Goal: Book appointment/travel/reservation

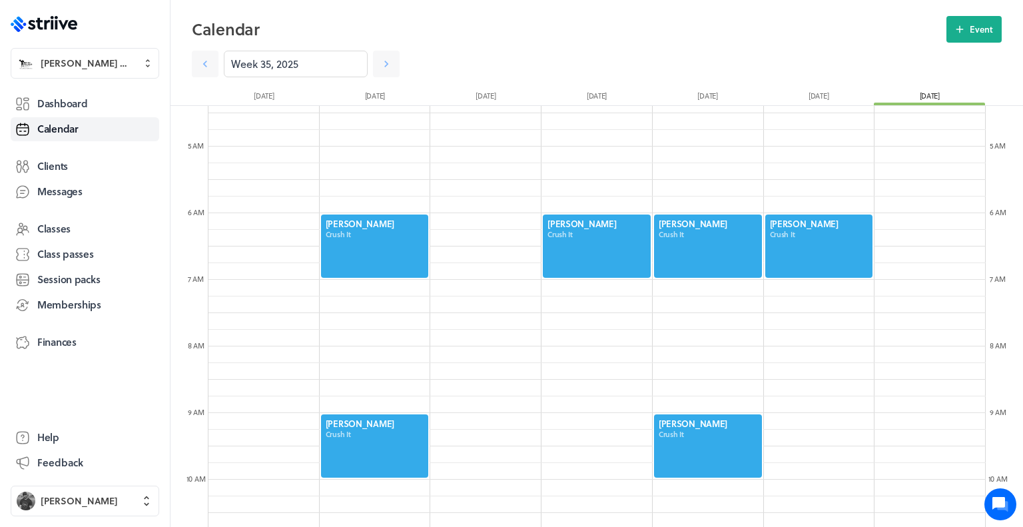
scroll to position [294, 0]
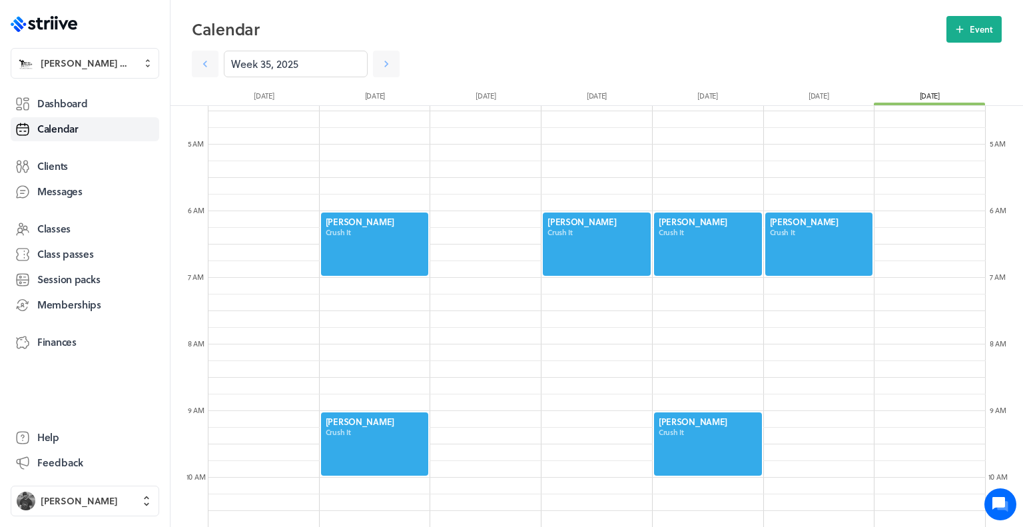
click at [700, 232] on div at bounding box center [707, 244] width 111 height 66
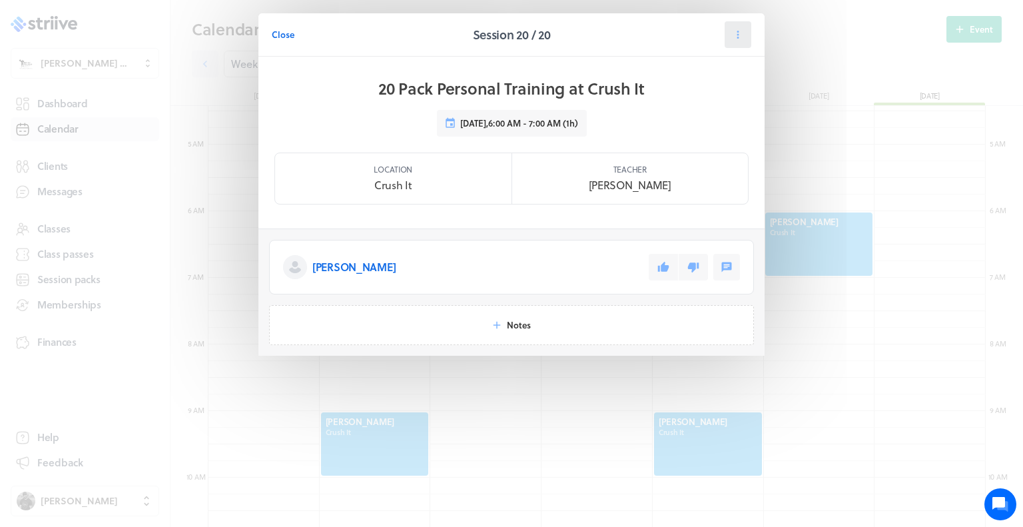
click at [734, 30] on icon at bounding box center [738, 35] width 12 height 12
click at [713, 110] on button "Cancel" at bounding box center [704, 116] width 88 height 24
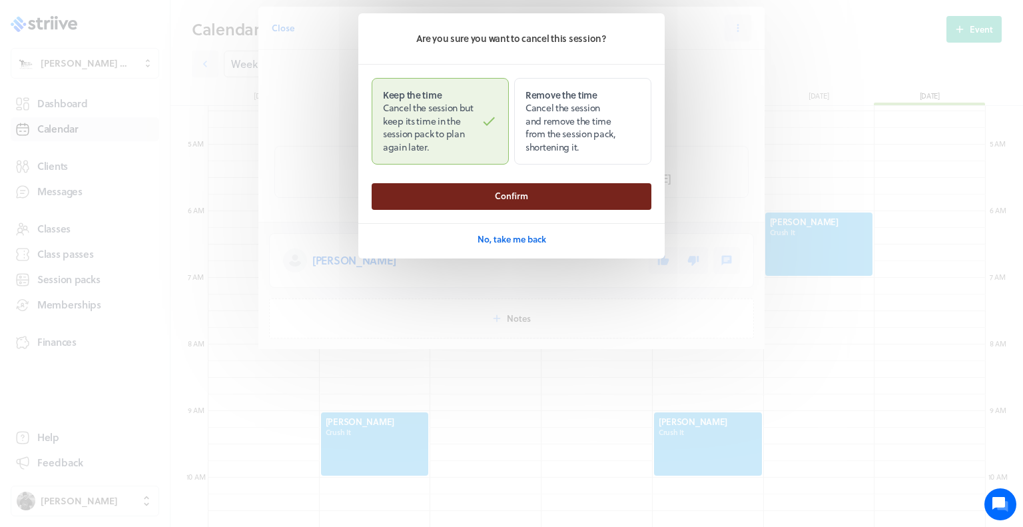
click at [553, 196] on button "Confirm" at bounding box center [512, 196] width 280 height 27
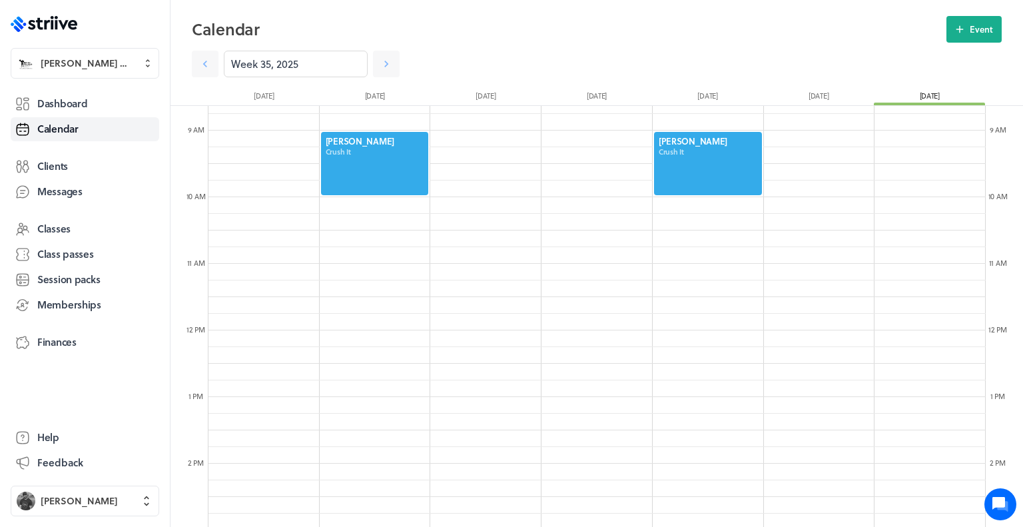
scroll to position [0, 0]
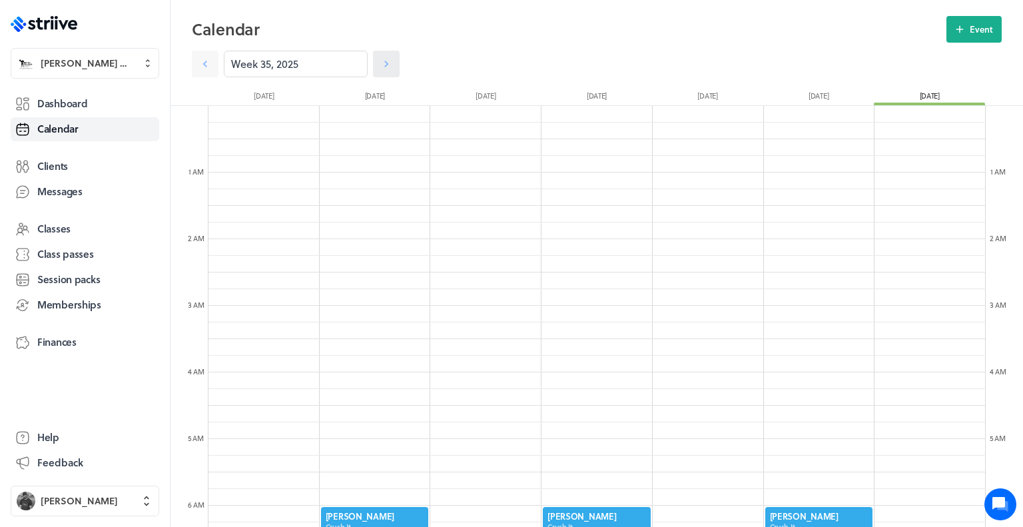
click at [387, 63] on icon at bounding box center [386, 63] width 13 height 13
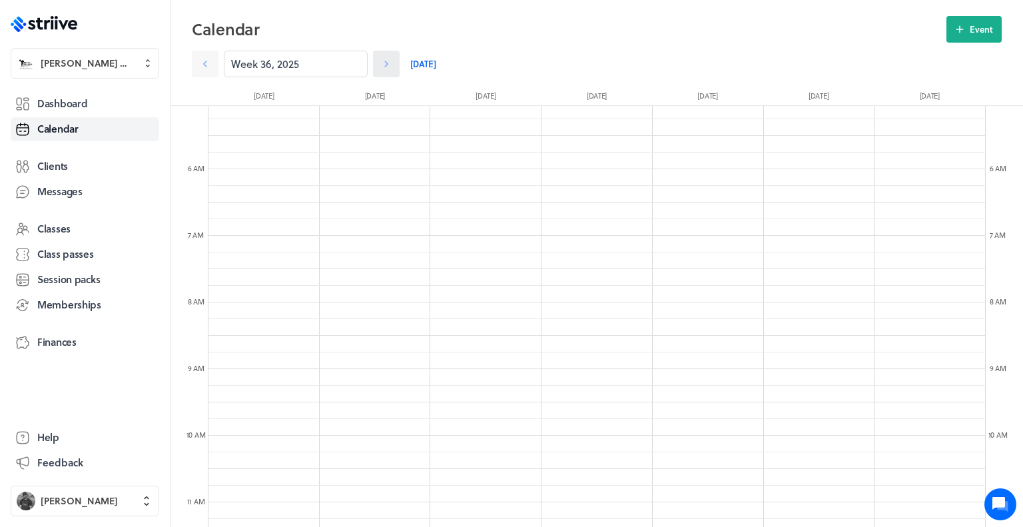
scroll to position [346, 0]
click at [957, 26] on icon at bounding box center [959, 29] width 12 height 12
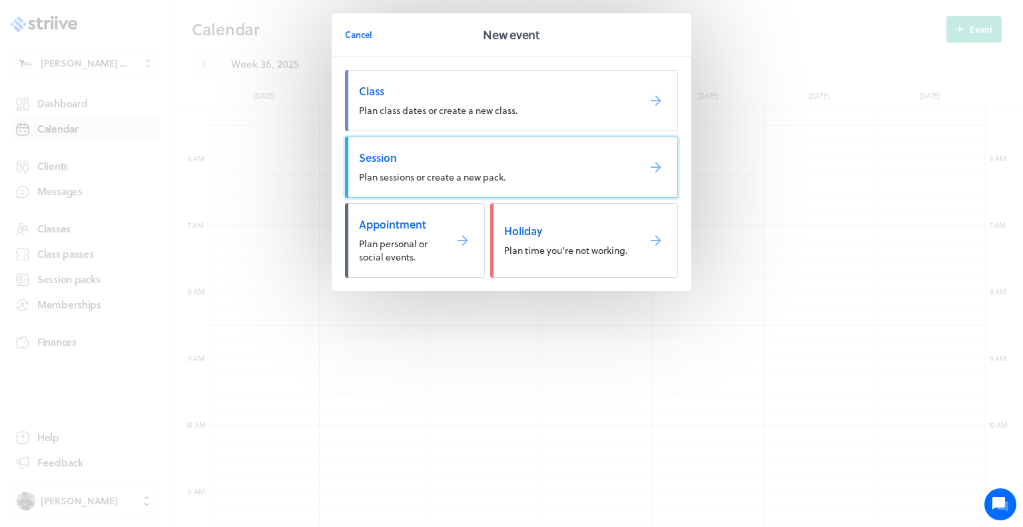
click at [593, 186] on link "Session Plan sessions or create a new pack." at bounding box center [511, 166] width 333 height 61
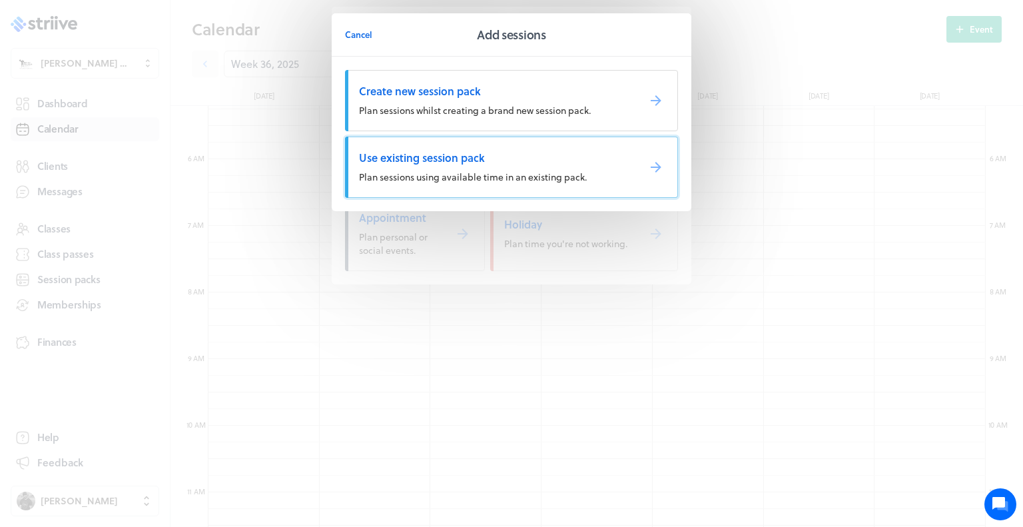
click at [513, 156] on span "Use existing session pack" at bounding box center [493, 157] width 268 height 15
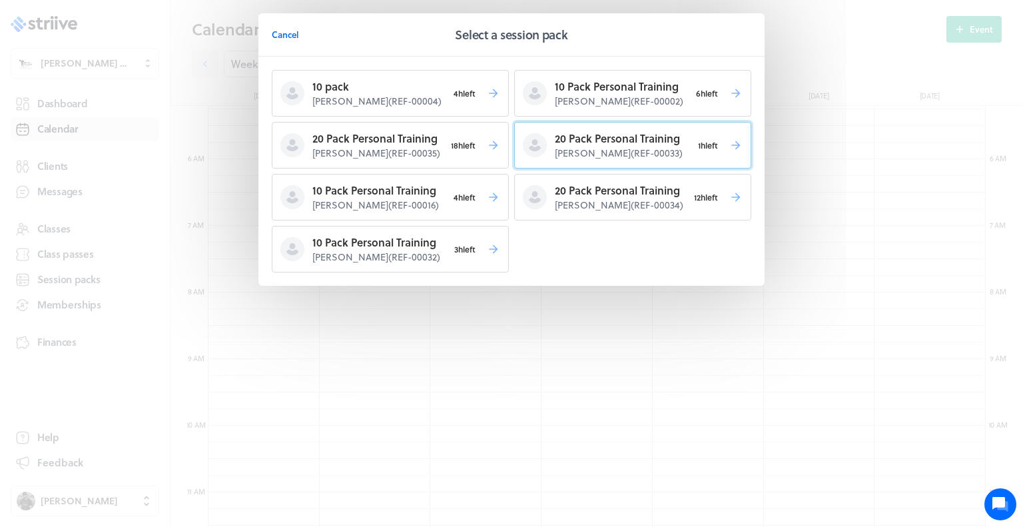
click at [545, 144] on span at bounding box center [535, 145] width 24 height 24
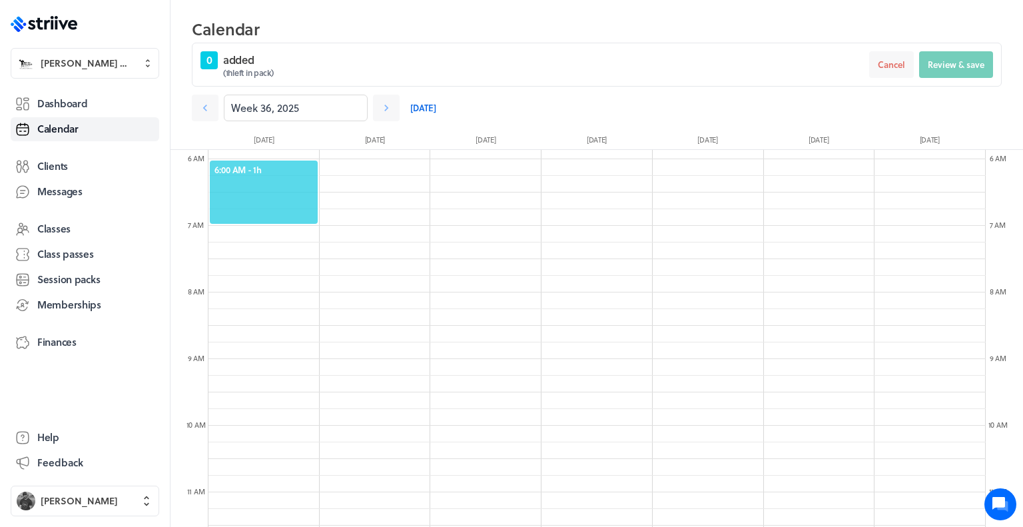
click at [273, 175] on span "6:00 AM - 1h" at bounding box center [263, 170] width 99 height 12
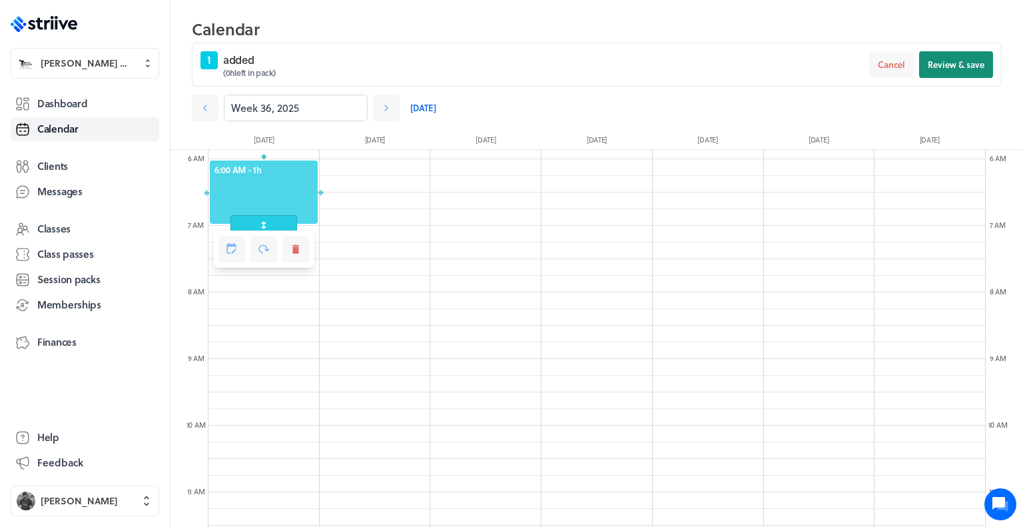
click at [967, 67] on span "Review & save" at bounding box center [955, 65] width 57 height 12
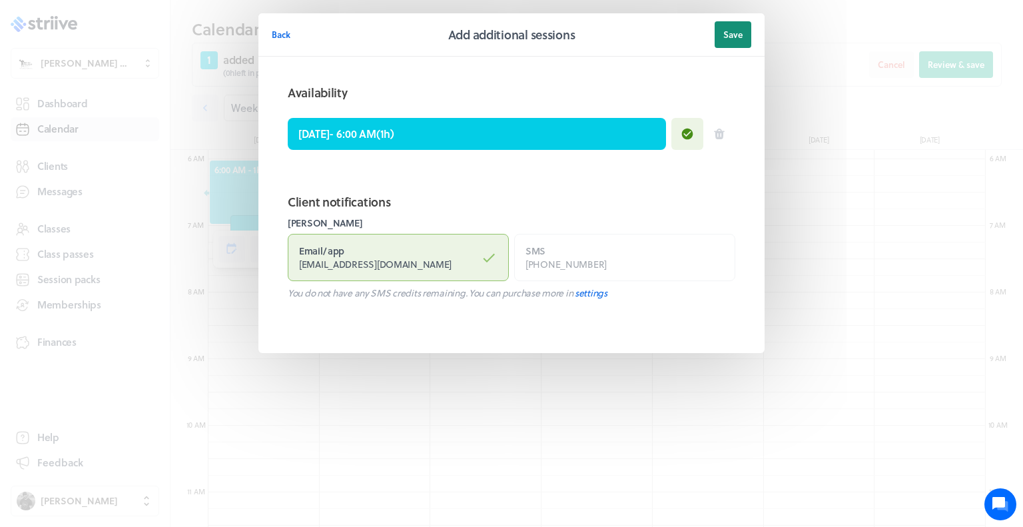
click at [736, 36] on span "Save" at bounding box center [732, 35] width 19 height 12
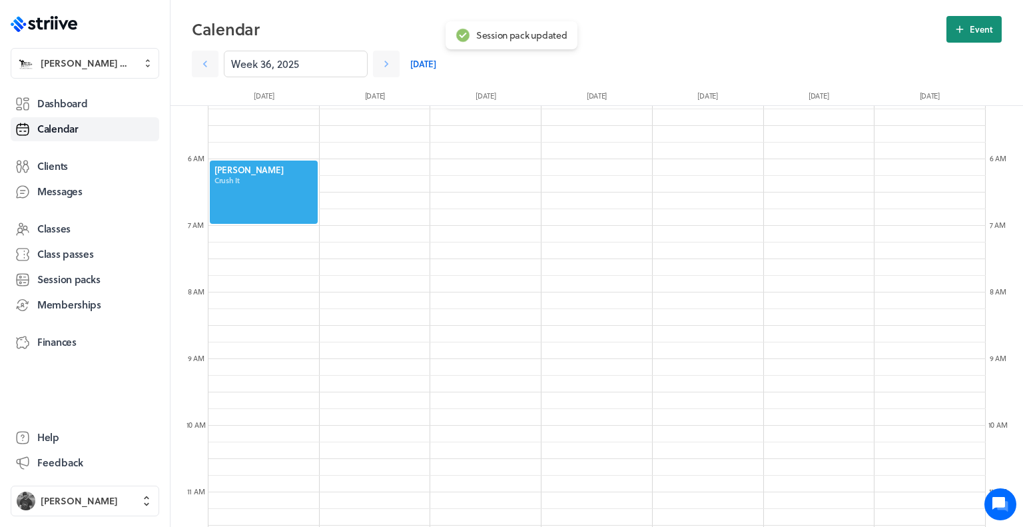
click at [967, 28] on button "Event" at bounding box center [973, 29] width 55 height 27
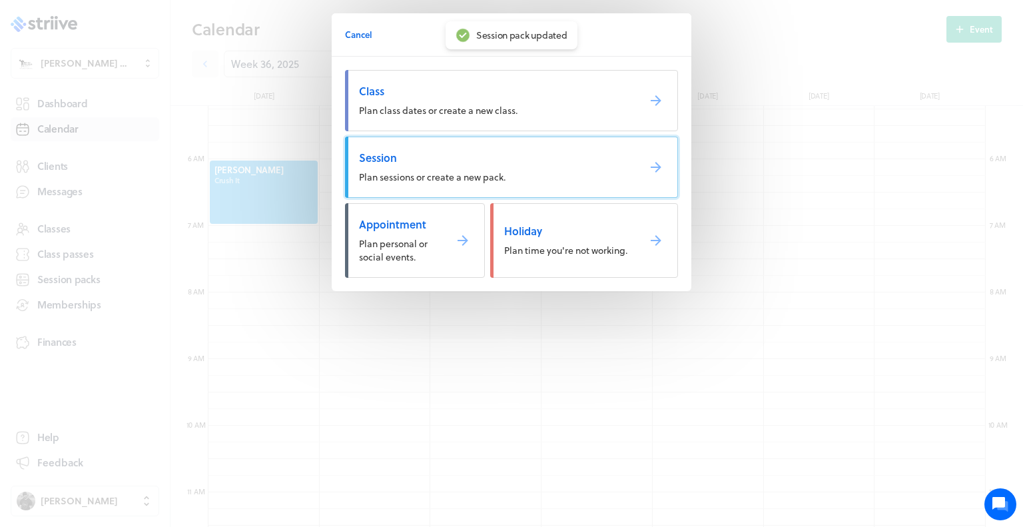
click at [600, 158] on span "Session" at bounding box center [493, 157] width 268 height 15
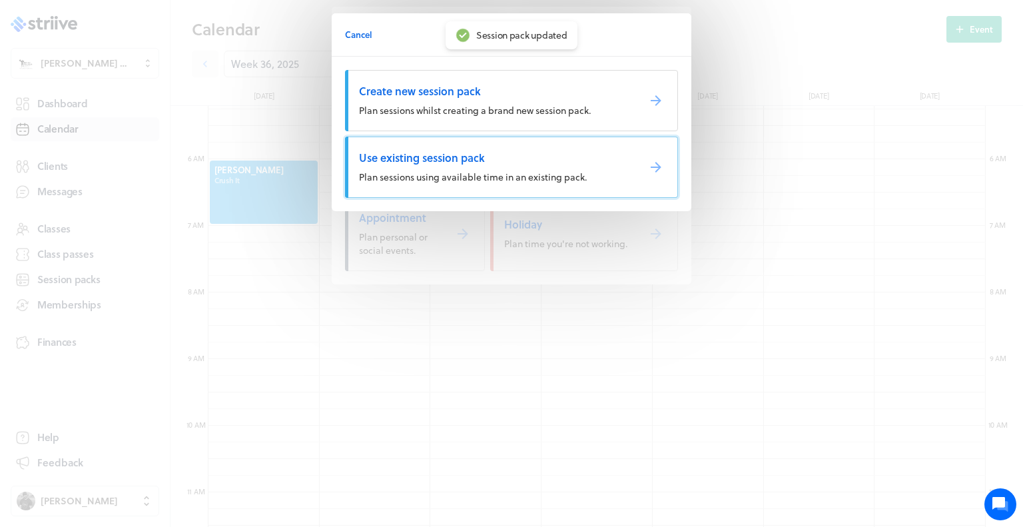
click at [595, 162] on span "Use existing session pack" at bounding box center [493, 157] width 268 height 15
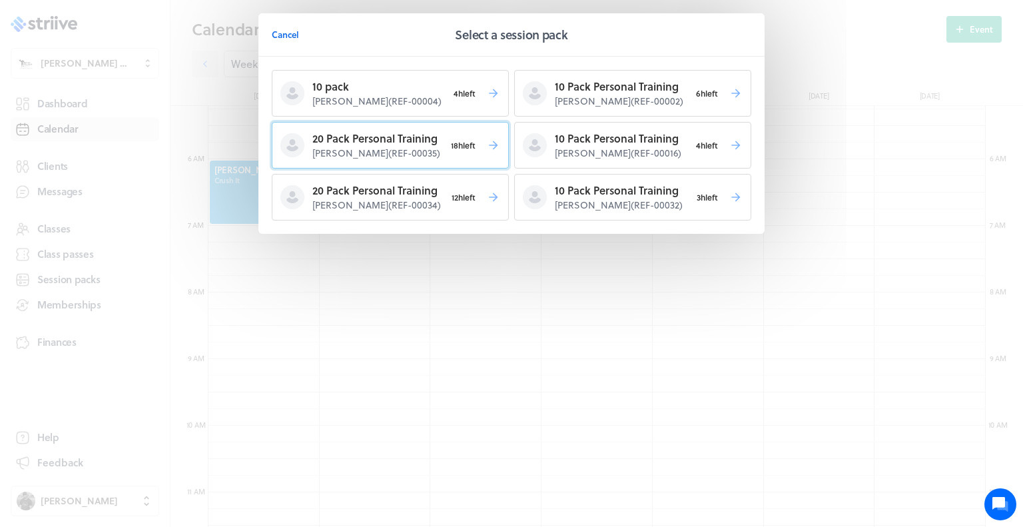
click at [450, 143] on span "18h left" at bounding box center [463, 145] width 37 height 19
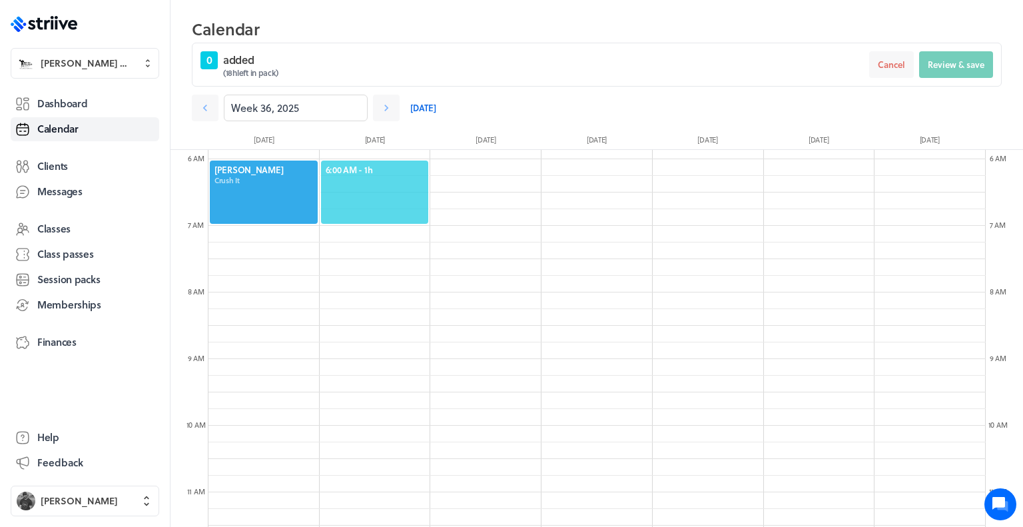
click at [368, 164] on span "6:00 AM - 1h" at bounding box center [375, 170] width 99 height 12
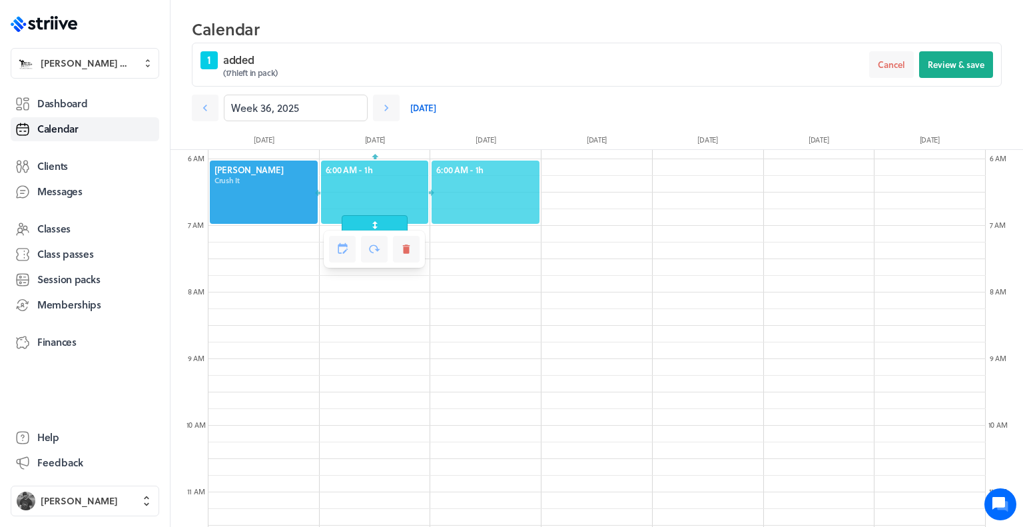
click at [514, 170] on span "6:00 AM - 1h" at bounding box center [485, 170] width 99 height 12
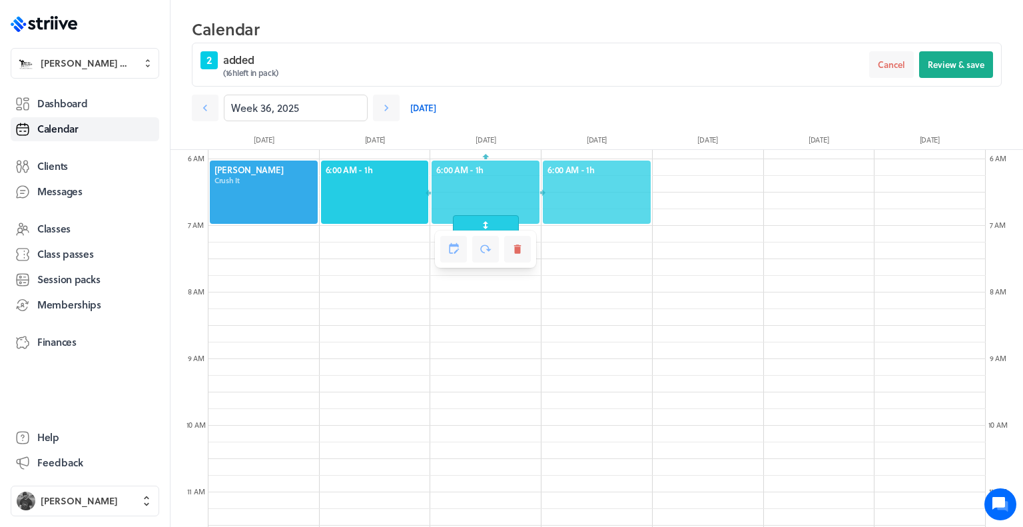
click at [562, 170] on span "6:00 AM - 1h" at bounding box center [596, 170] width 99 height 12
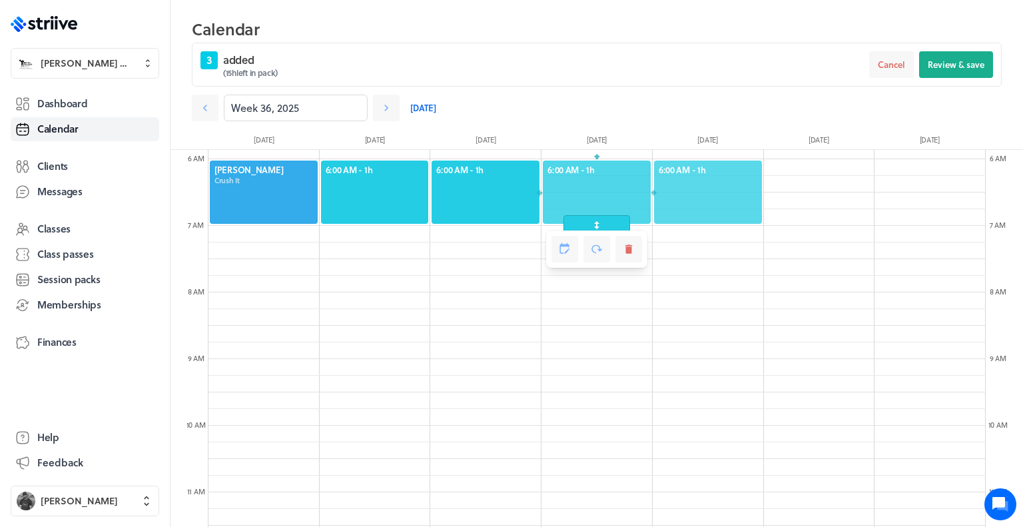
click at [680, 170] on span "6:00 AM - 1h" at bounding box center [707, 170] width 99 height 12
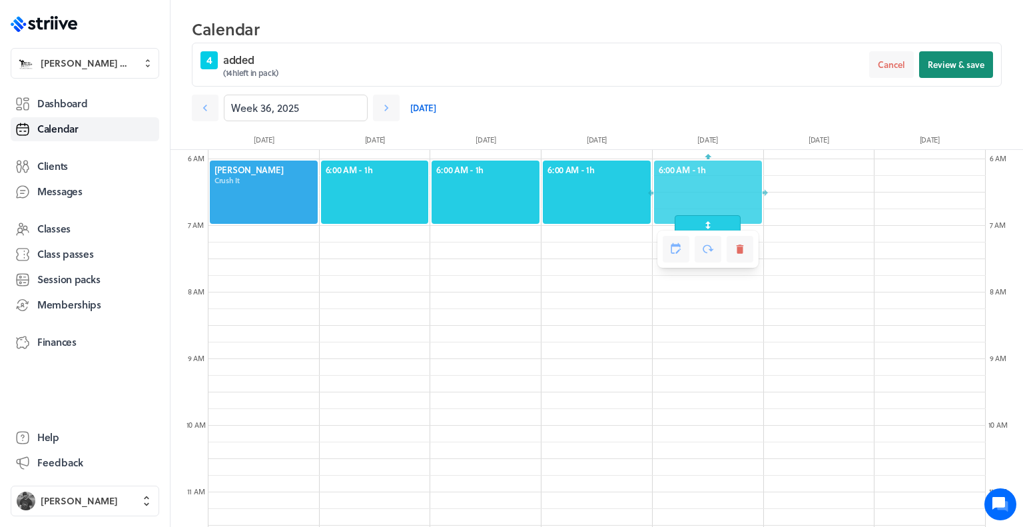
click at [971, 67] on span "Review & save" at bounding box center [955, 65] width 57 height 12
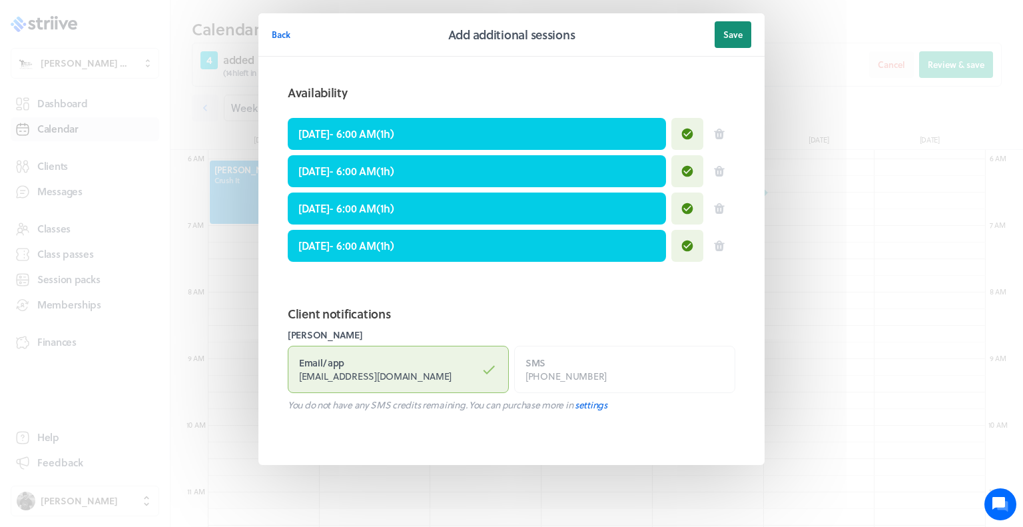
click at [738, 30] on span "Save" at bounding box center [732, 35] width 19 height 12
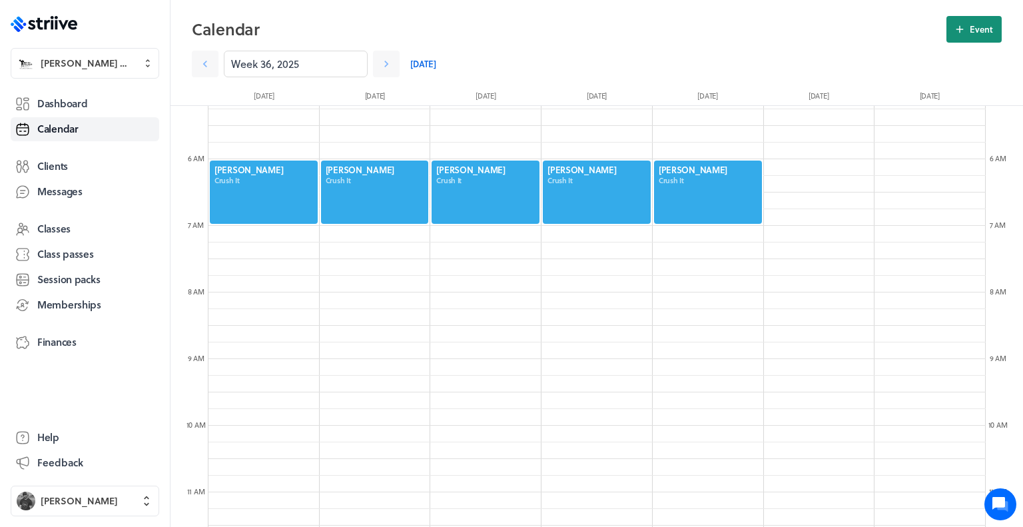
click at [971, 38] on button "Event" at bounding box center [973, 29] width 55 height 27
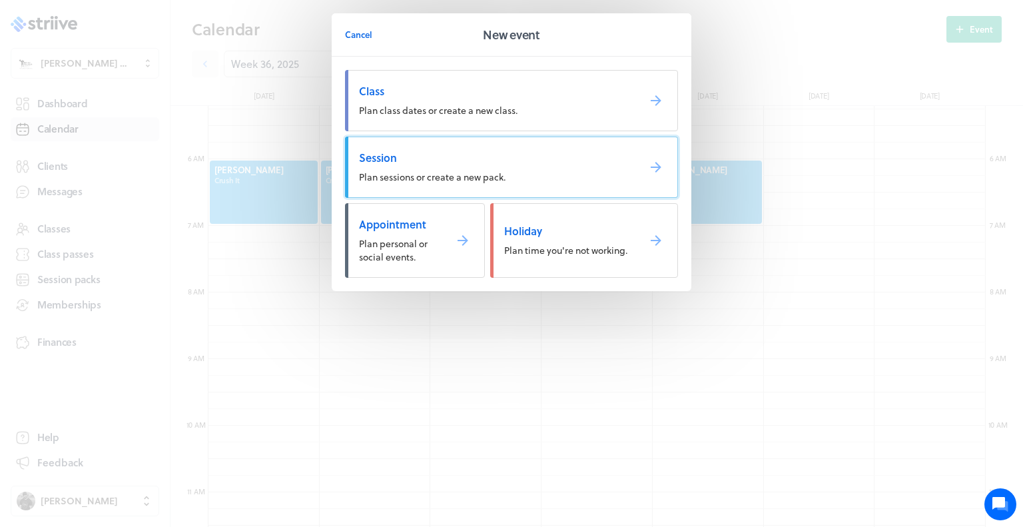
click at [445, 176] on span "Plan sessions or create a new pack." at bounding box center [432, 177] width 146 height 14
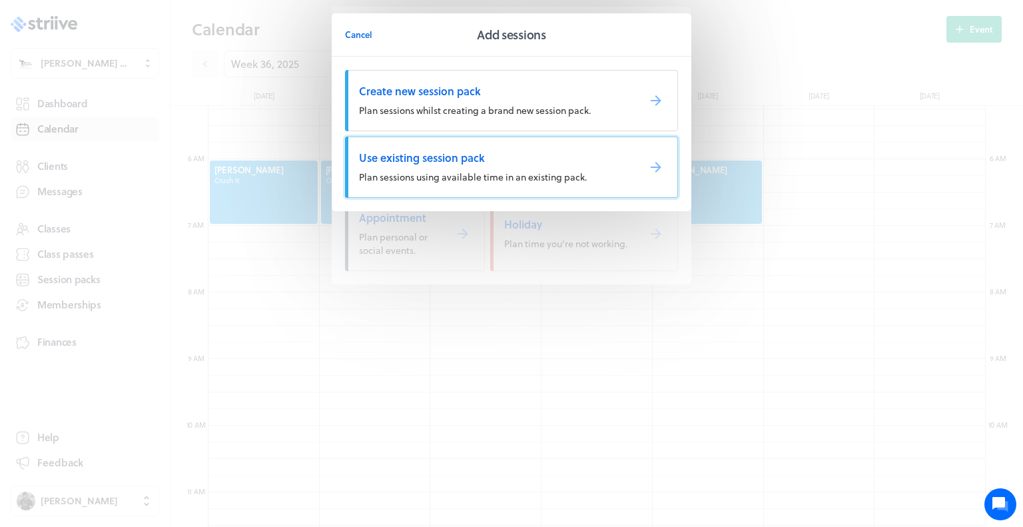
click at [447, 172] on span "Plan sessions using available time in an existing pack." at bounding box center [473, 177] width 228 height 14
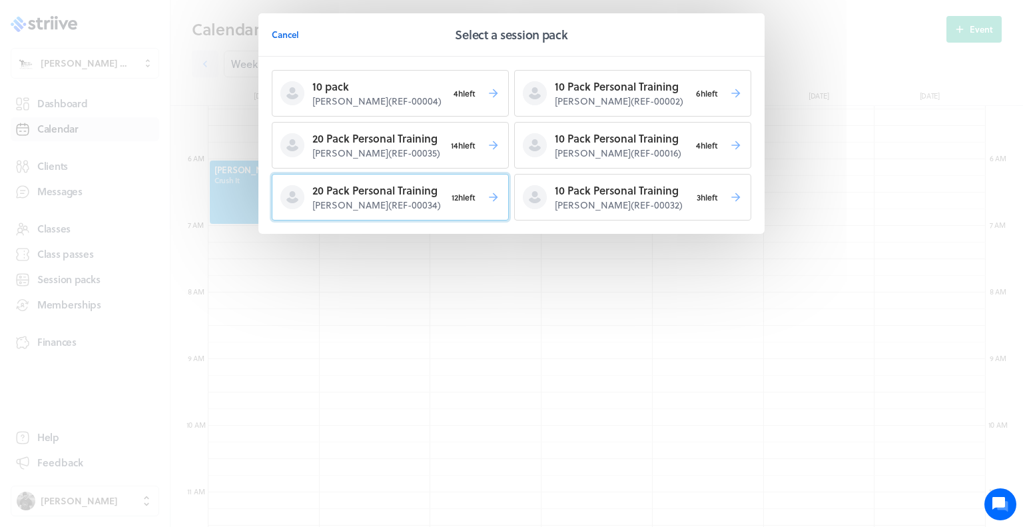
click at [435, 201] on p "[PERSON_NAME] ( REF-00034 )" at bounding box center [378, 204] width 133 height 13
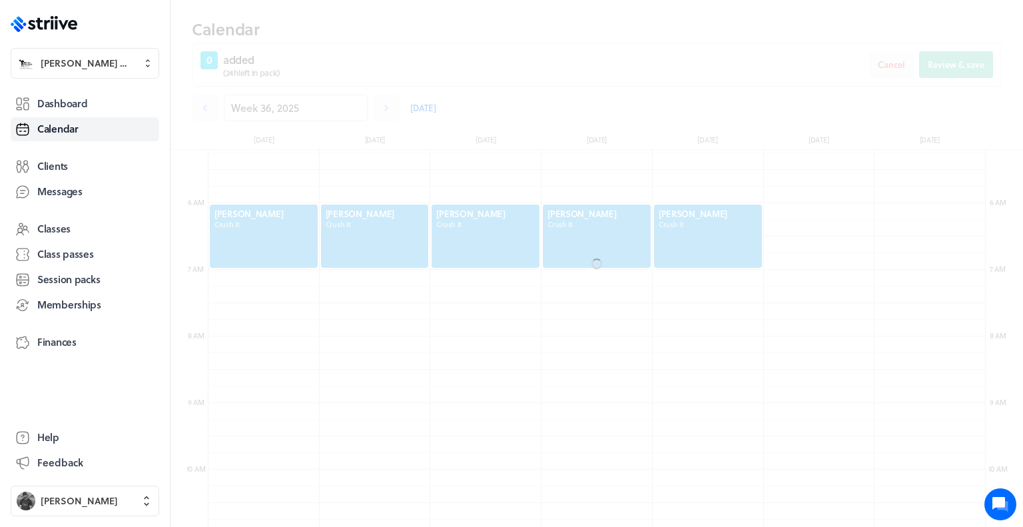
scroll to position [390, 0]
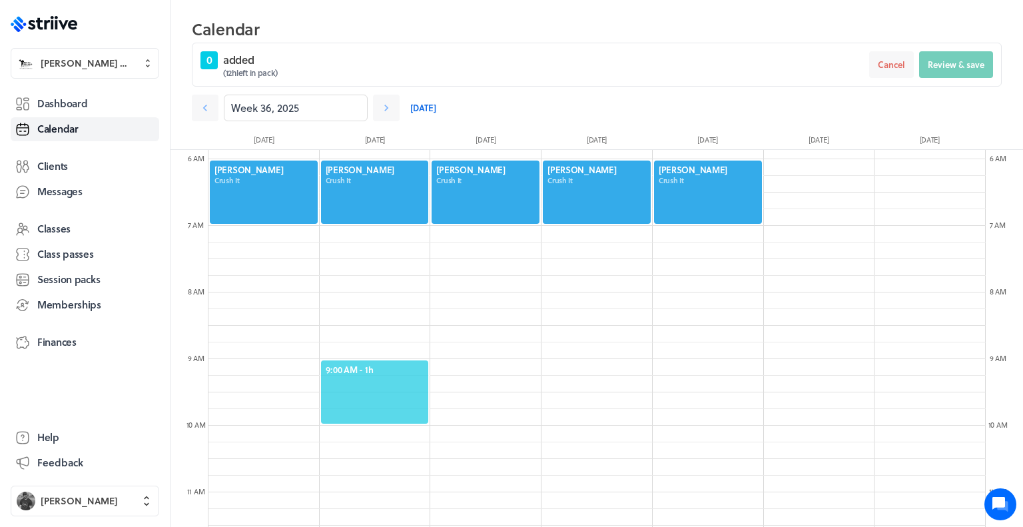
click at [355, 364] on span "9:00 AM - 1h" at bounding box center [375, 370] width 99 height 12
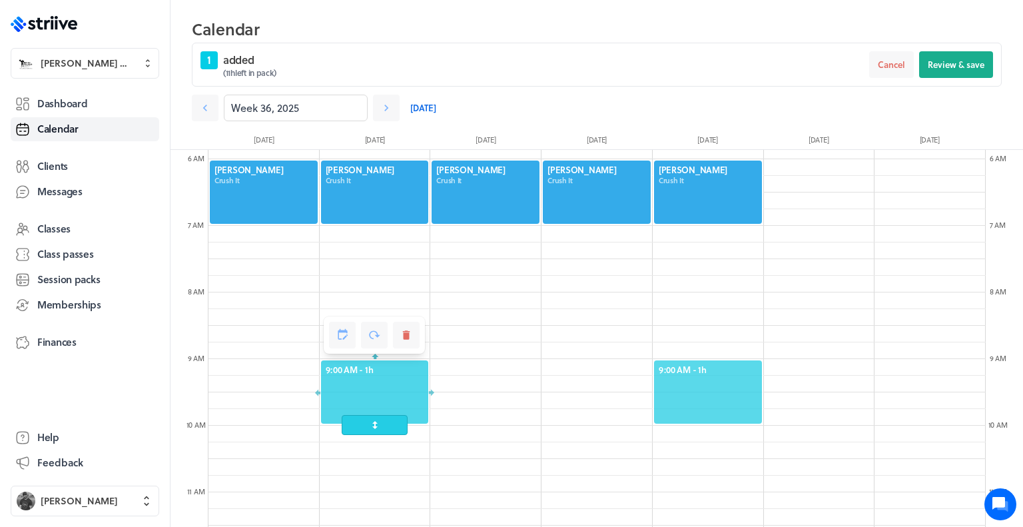
click at [698, 374] on span "9:00 AM - 1h" at bounding box center [707, 370] width 99 height 12
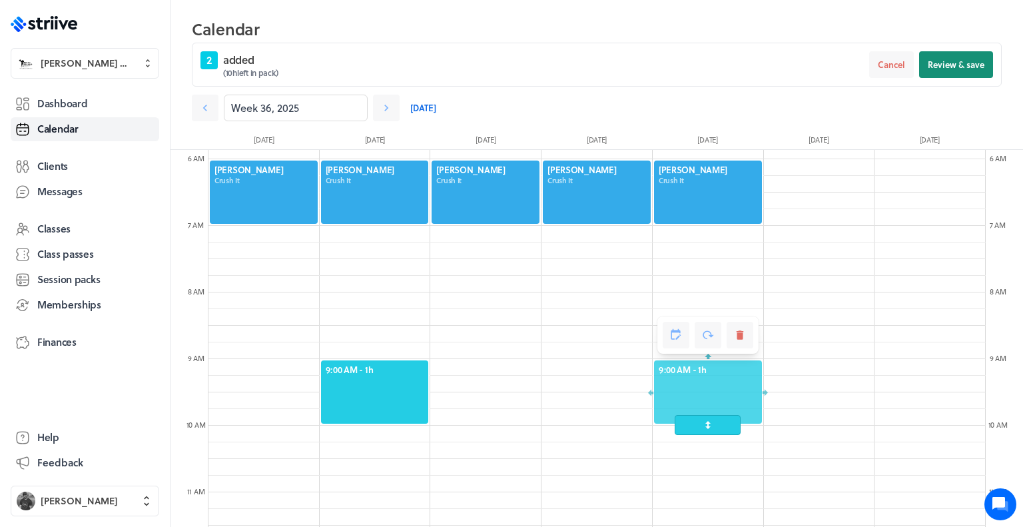
click at [943, 74] on button "Review & save" at bounding box center [956, 64] width 74 height 27
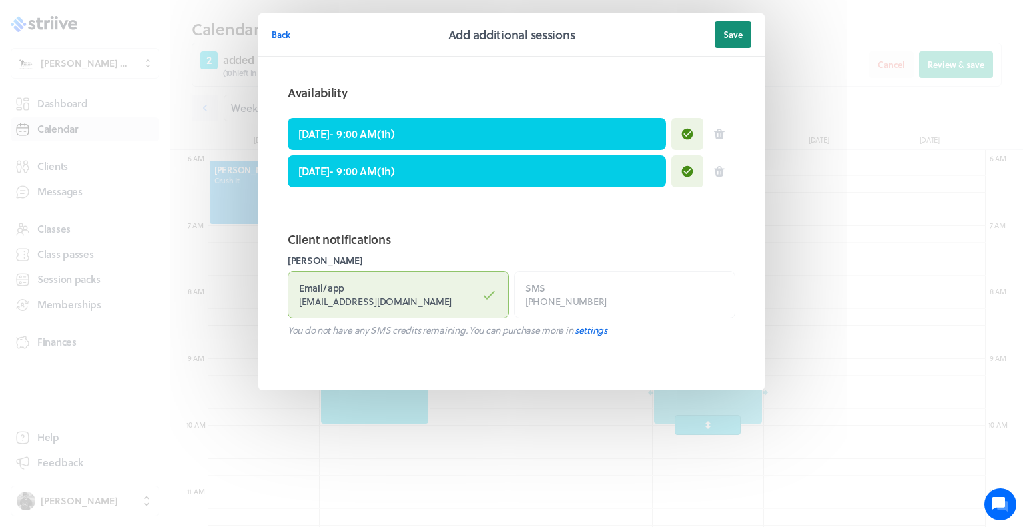
click at [721, 36] on button "Save" at bounding box center [732, 34] width 37 height 27
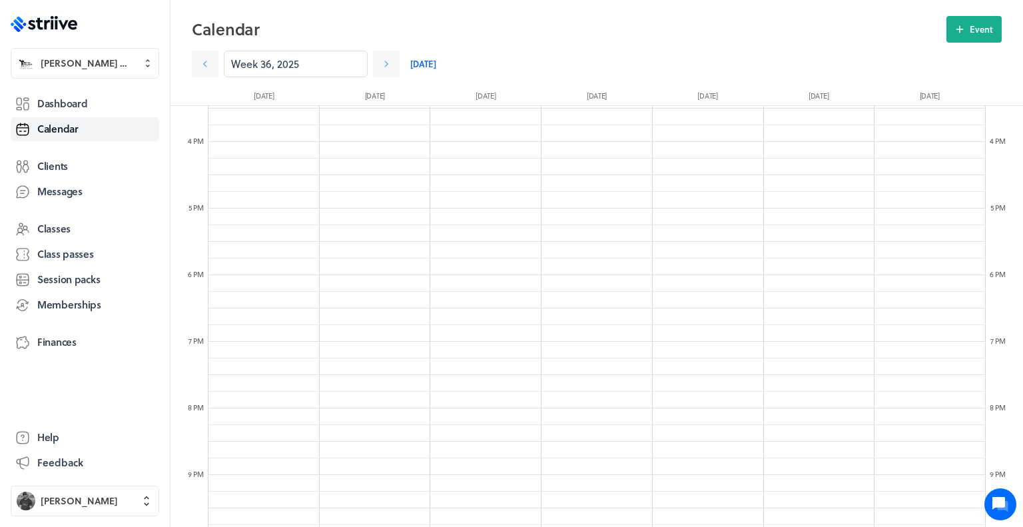
scroll to position [1045, 0]
click at [971, 39] on button "Event" at bounding box center [973, 29] width 55 height 27
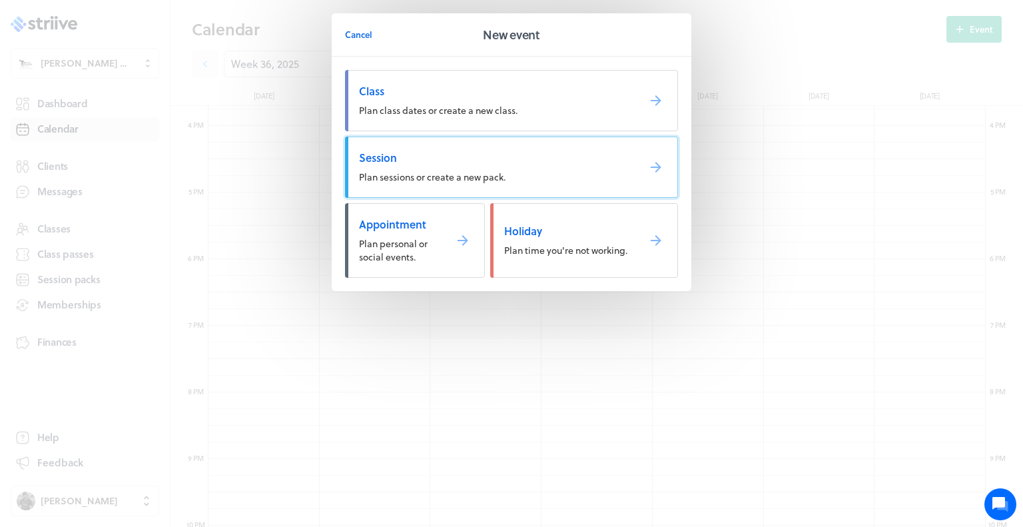
click at [585, 160] on span "Session" at bounding box center [493, 157] width 268 height 15
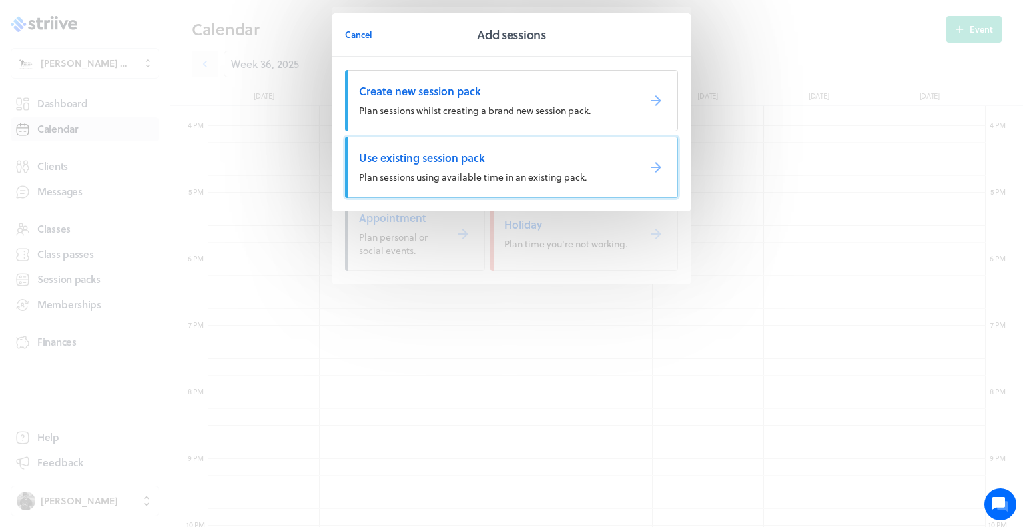
click at [580, 170] on span "Plan sessions using available time in an existing pack." at bounding box center [473, 177] width 228 height 14
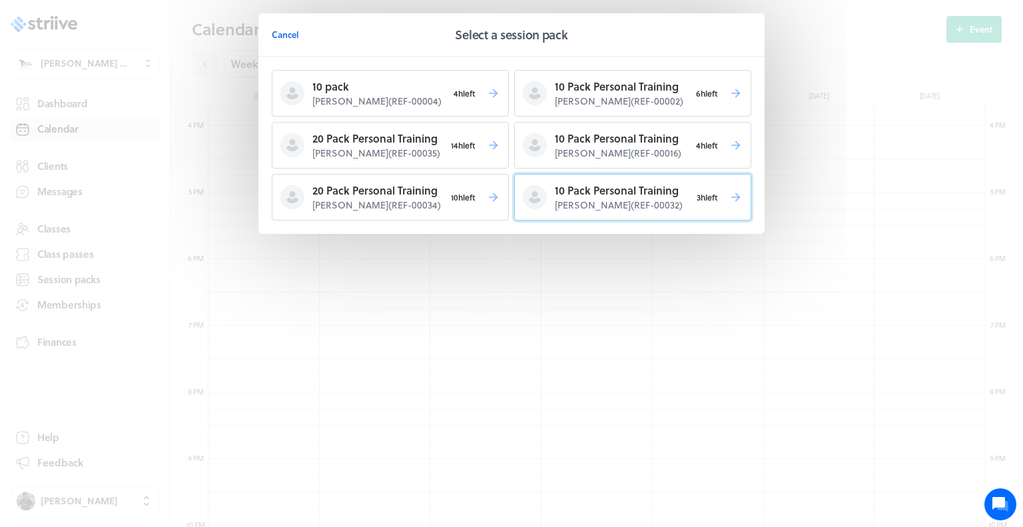
click at [589, 188] on p "10 Pack Personal Training" at bounding box center [623, 190] width 136 height 16
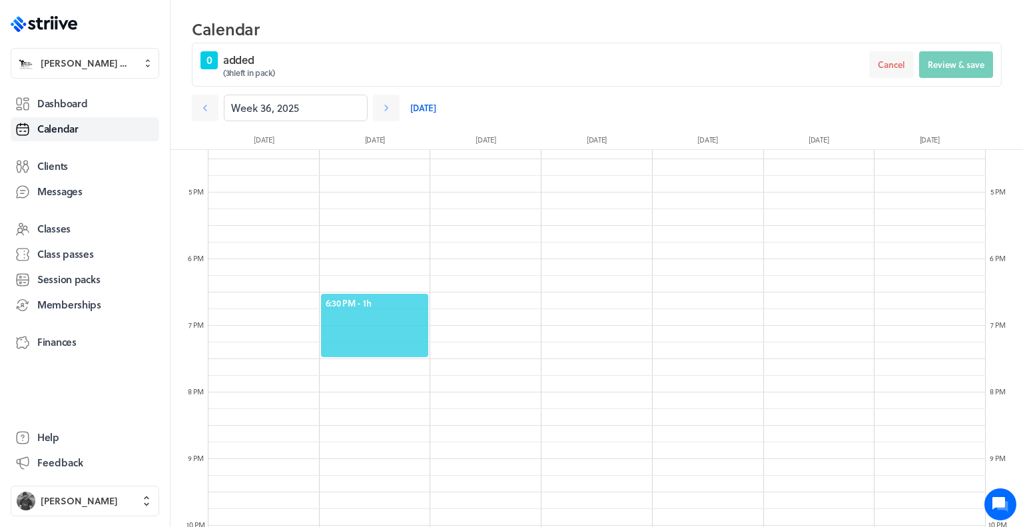
click at [379, 304] on span "6:30 PM - 1h" at bounding box center [375, 303] width 99 height 12
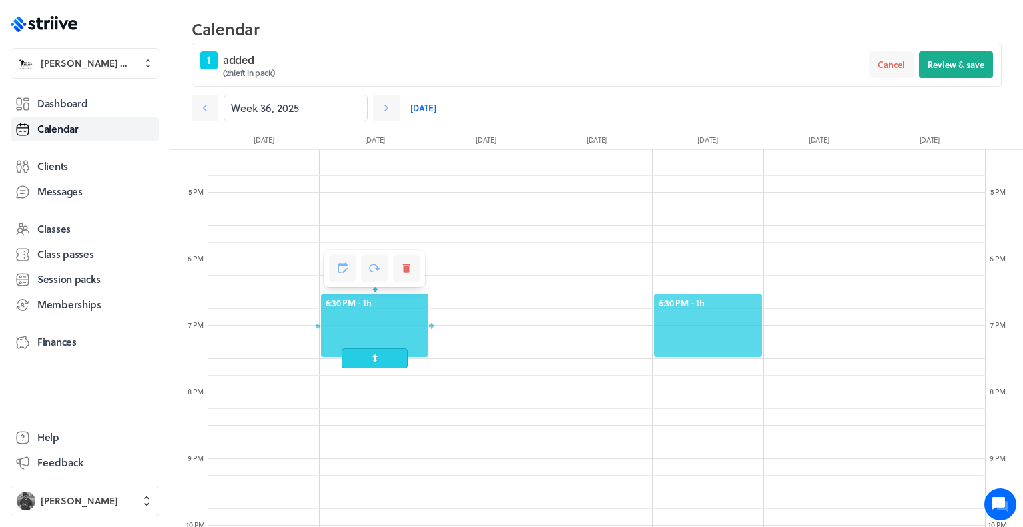
click at [709, 300] on span "6:30 PM - 1h" at bounding box center [707, 303] width 99 height 12
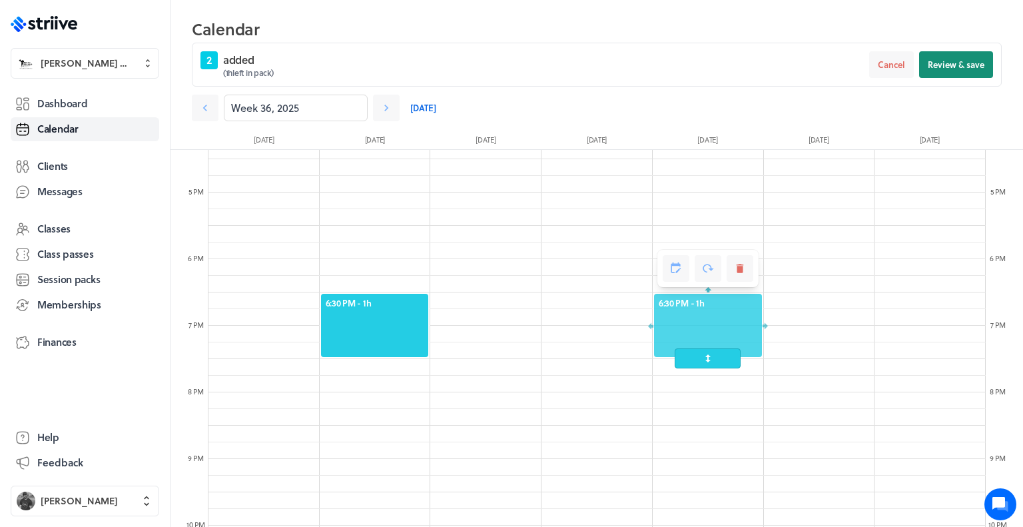
click at [938, 65] on span "Review & save" at bounding box center [955, 65] width 57 height 12
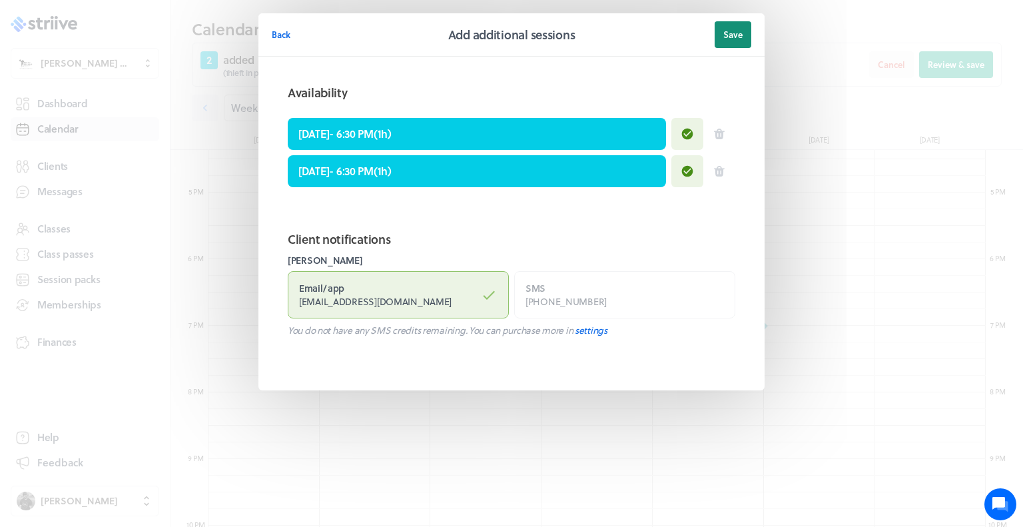
click at [726, 44] on button "Save" at bounding box center [732, 34] width 37 height 27
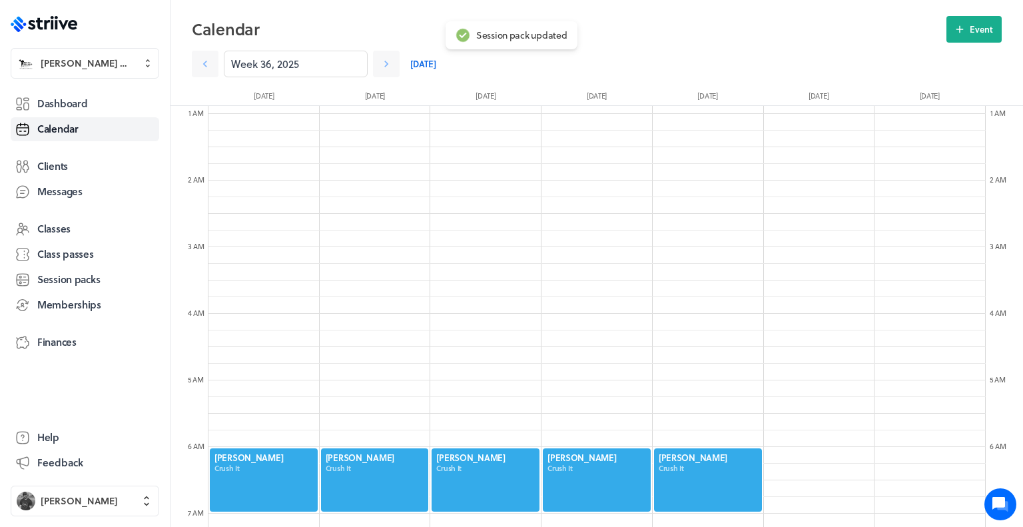
scroll to position [0, 0]
